Goal: Information Seeking & Learning: Find specific fact

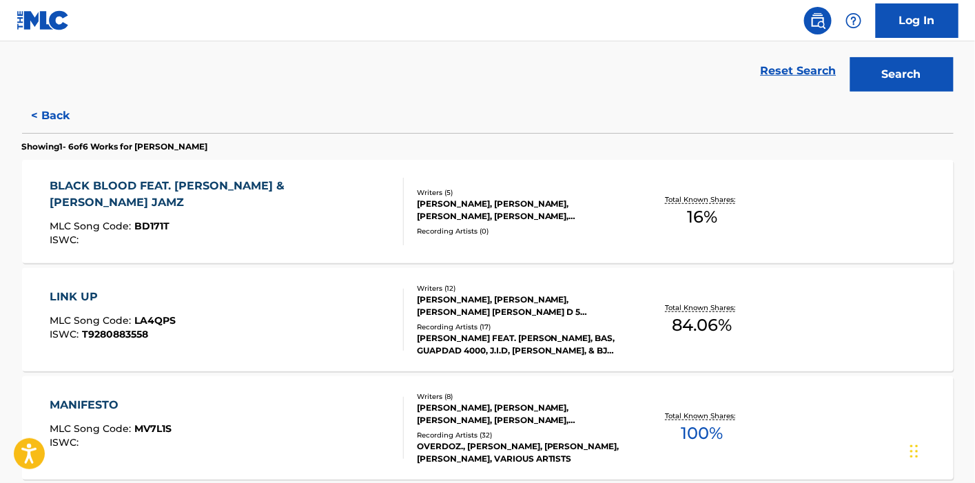
scroll to position [306, 0]
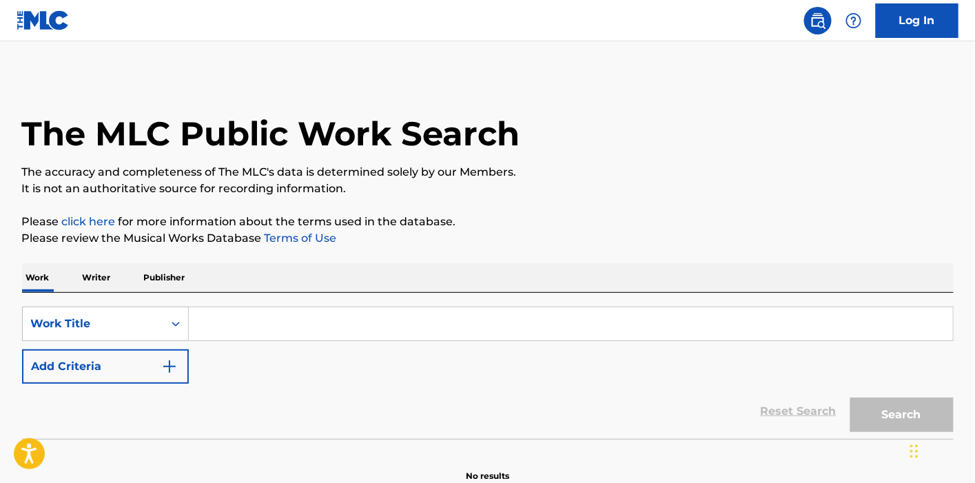
click at [220, 318] on input "Search Form" at bounding box center [571, 323] width 764 height 33
click at [113, 283] on p "Writer" at bounding box center [97, 277] width 37 height 29
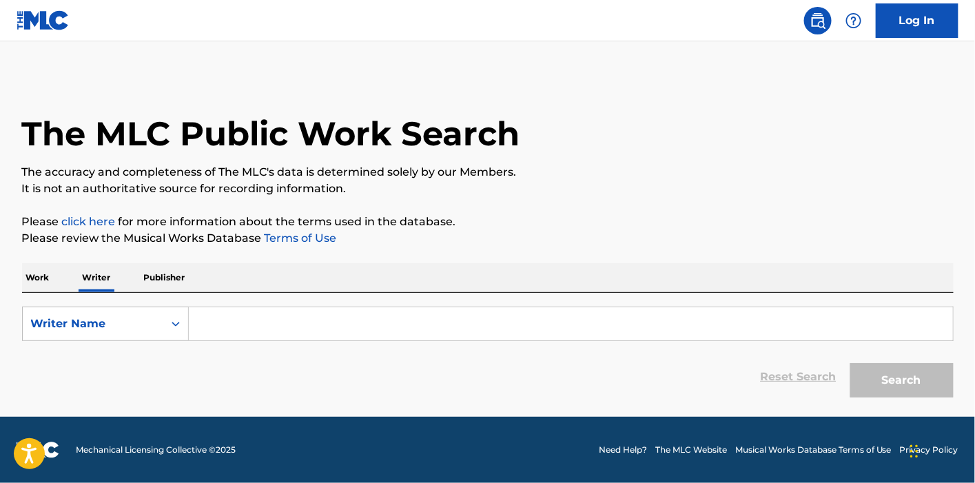
click at [257, 312] on input "Search Form" at bounding box center [571, 323] width 764 height 33
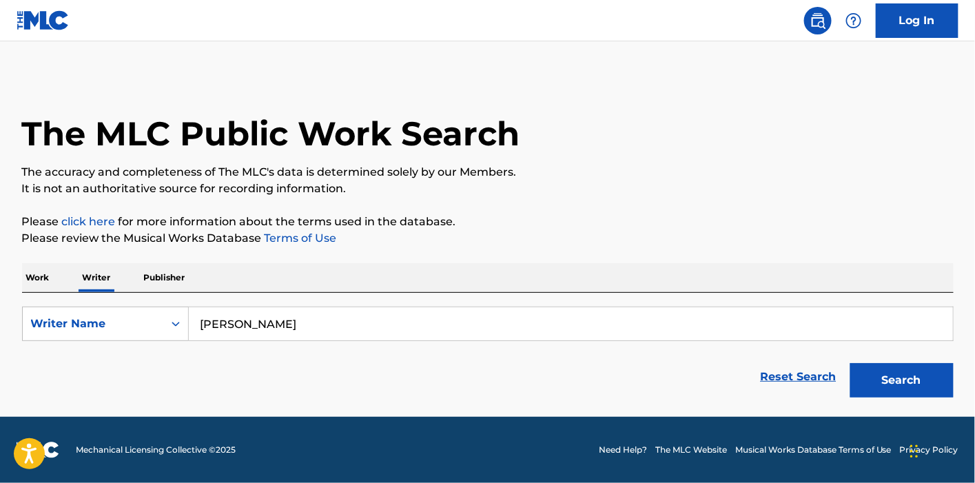
type input "jarius mozee"
click at [904, 385] on button "Search" at bounding box center [902, 380] width 103 height 34
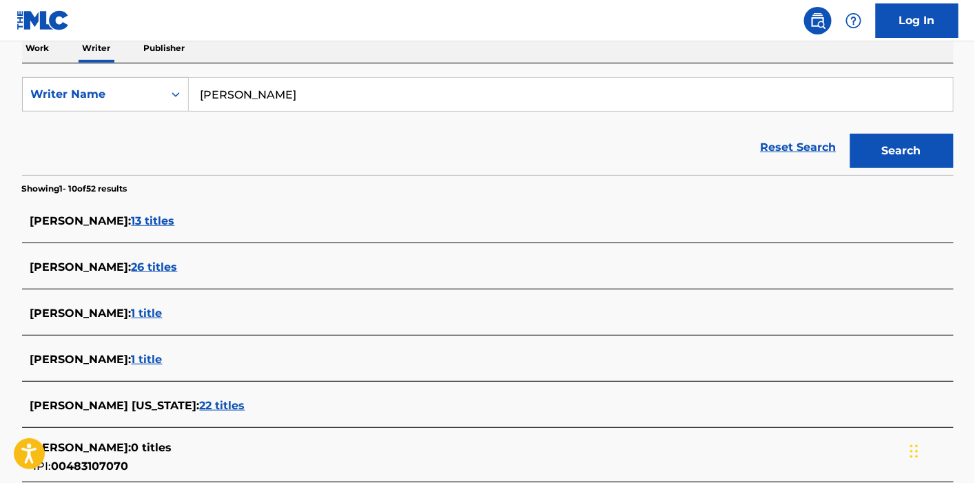
scroll to position [306, 0]
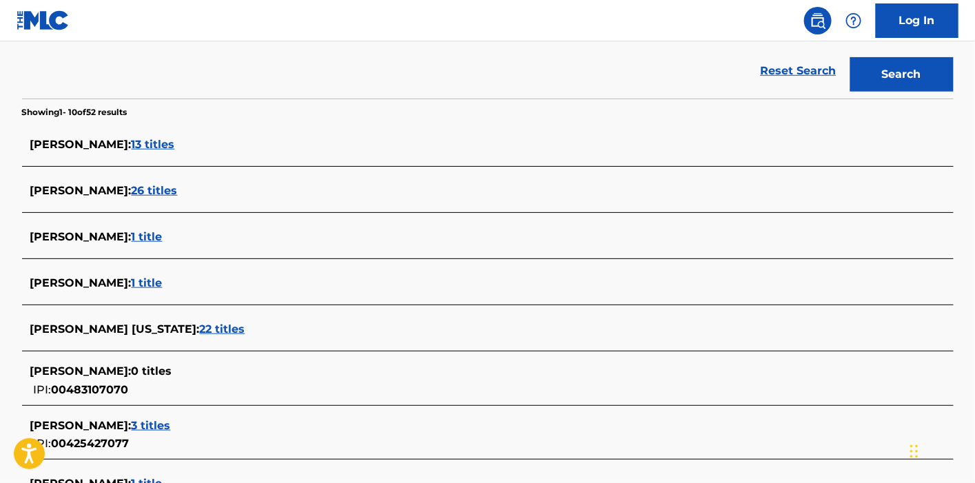
click at [152, 194] on span "26 titles" at bounding box center [155, 190] width 46 height 13
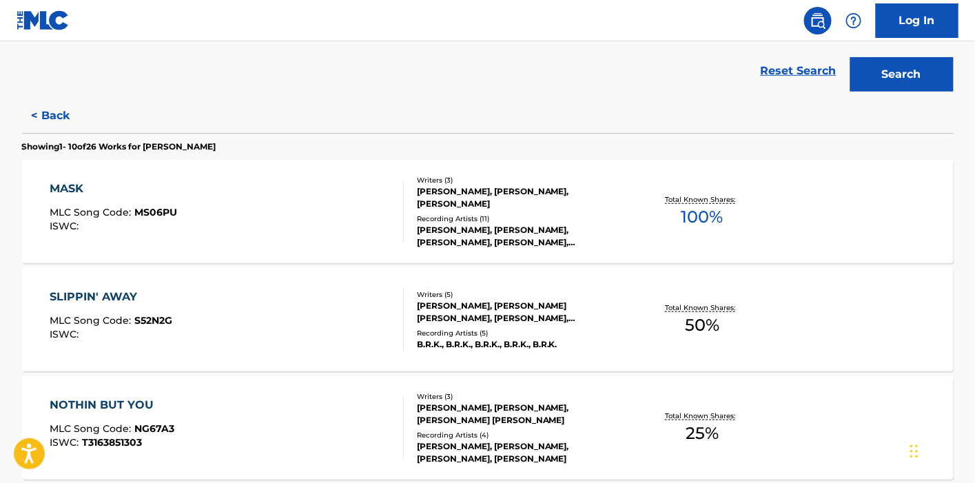
click at [312, 208] on div "MASK MLC Song Code : MS06PU ISWC :" at bounding box center [227, 212] width 354 height 62
